Goal: Task Accomplishment & Management: Manage account settings

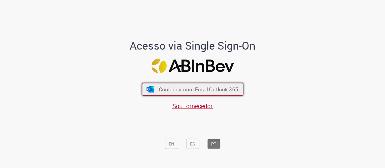
click at [191, 91] on span "Continuar com Email Outlook 365" at bounding box center [198, 89] width 79 height 7
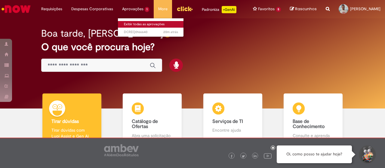
click at [135, 24] on link "Exibir todas as aprovações" at bounding box center [151, 24] width 66 height 7
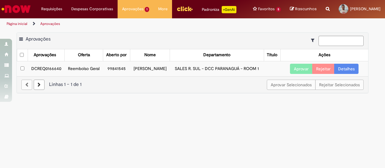
click at [295, 69] on button "Aprovar" at bounding box center [301, 69] width 23 height 10
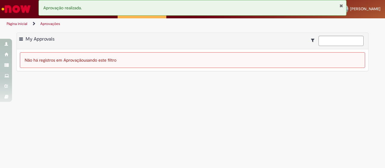
click at [100, 31] on main "Aprovações Exportar como PDF Exportar como Excel Exportar como CSV My Approvals…" at bounding box center [192, 98] width 385 height 139
click at [340, 6] on button "Fechar Notificação" at bounding box center [341, 5] width 4 height 5
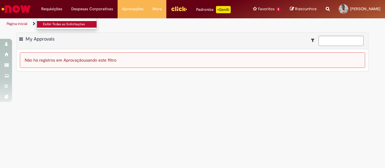
click at [62, 24] on link "Exibir Todas as Solicitações" at bounding box center [70, 24] width 66 height 7
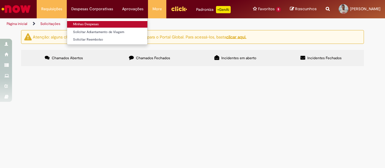
click at [90, 25] on link "Minhas Despesas" at bounding box center [107, 24] width 80 height 7
